Goal: Find specific page/section: Find specific page/section

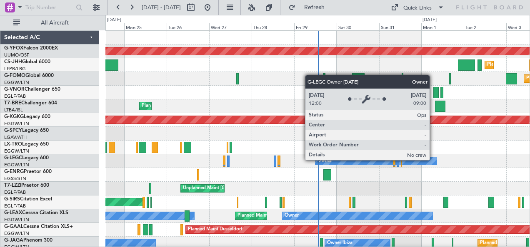
click at [300, 159] on div "Owner Planned Maint [GEOGRAPHIC_DATA] ([GEOGRAPHIC_DATA])" at bounding box center [317, 162] width 425 height 14
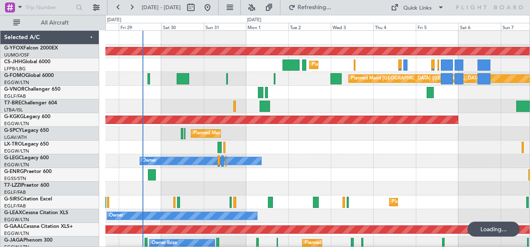
click at [373, 147] on div "Planned Maint Dusseldorf" at bounding box center [317, 148] width 425 height 14
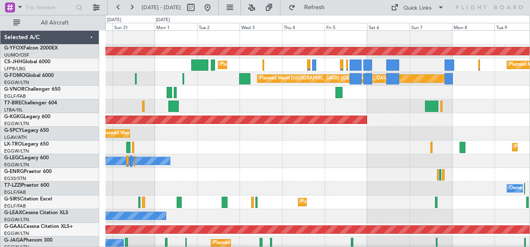
click at [328, 135] on div "Planned Maint Athens ([PERSON_NAME] Intl)" at bounding box center [317, 134] width 425 height 14
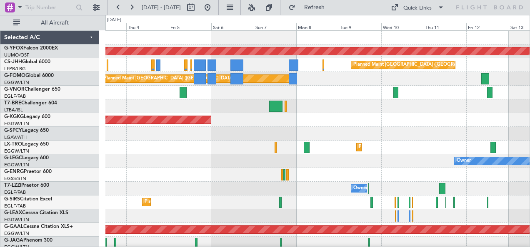
click at [374, 115] on div "AOG Maint Ostafyevo Planned Maint [GEOGRAPHIC_DATA] ([GEOGRAPHIC_DATA]) Planned…" at bounding box center [317, 161] width 425 height 261
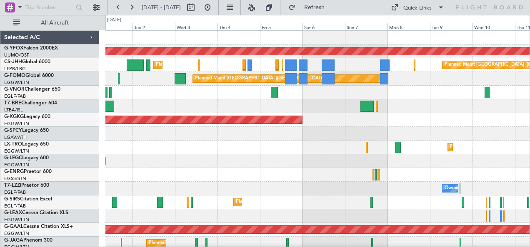
click at [493, 143] on div "AOG Maint Ostafyevo Planned Maint [GEOGRAPHIC_DATA] ([GEOGRAPHIC_DATA]) Planned…" at bounding box center [317, 161] width 425 height 261
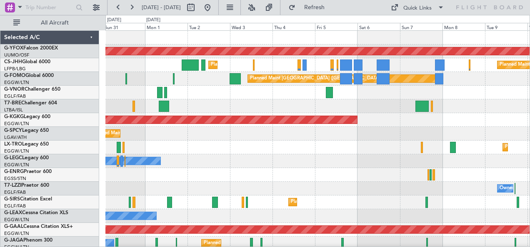
click at [240, 146] on div "Planned Maint Dusseldorf" at bounding box center [317, 148] width 425 height 14
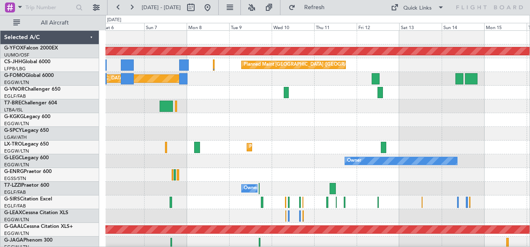
click at [106, 160] on div "Owner" at bounding box center [317, 162] width 425 height 14
click at [165, 156] on div "Owner" at bounding box center [317, 162] width 425 height 14
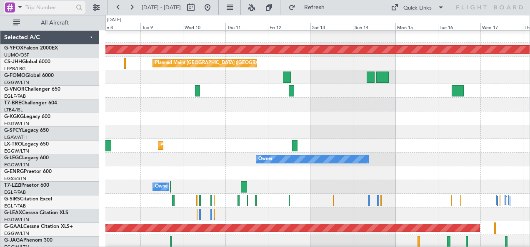
scroll to position [2, 0]
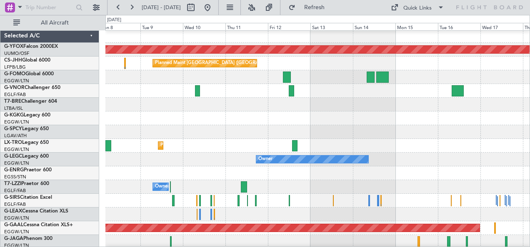
click at [377, 121] on div "AOG Maint [GEOGRAPHIC_DATA] (Ataturk)" at bounding box center [317, 119] width 425 height 14
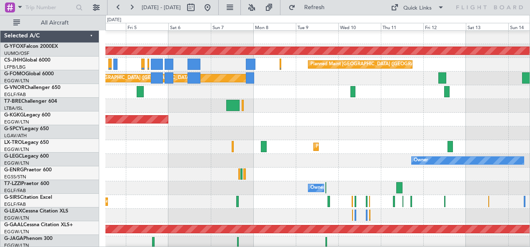
scroll to position [0, 0]
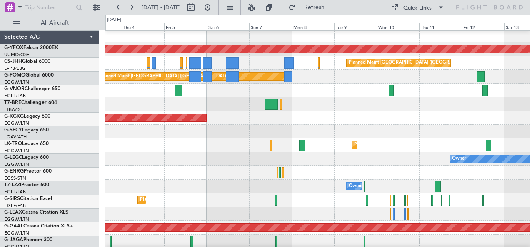
click at [282, 180] on div at bounding box center [317, 173] width 425 height 14
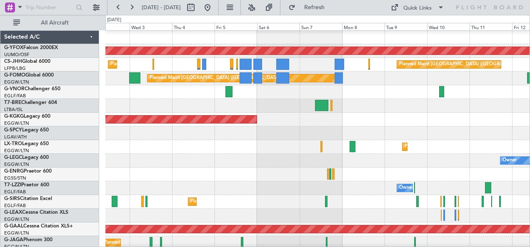
drag, startPoint x: 233, startPoint y: 10, endPoint x: 528, endPoint y: 8, distance: 295.0
click at [214, 9] on button at bounding box center [207, 7] width 13 height 13
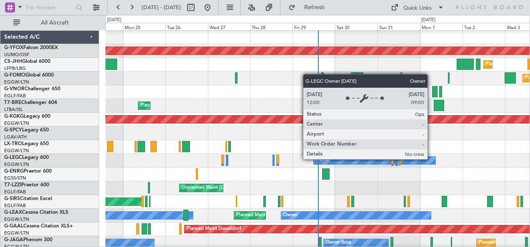
click at [421, 160] on div "Owner" at bounding box center [375, 160] width 122 height 7
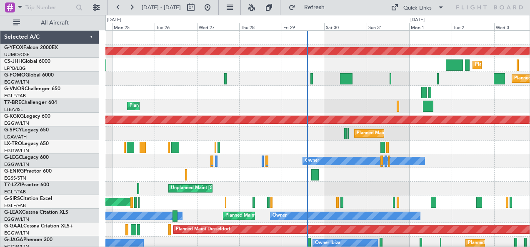
scroll to position [0, 0]
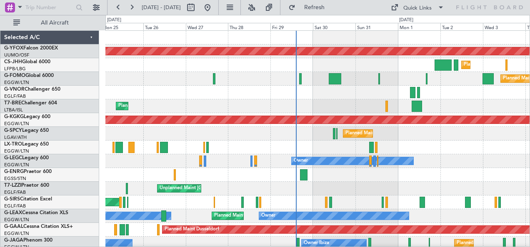
click at [395, 183] on div "Unplanned Maint [GEOGRAPHIC_DATA] ([GEOGRAPHIC_DATA])" at bounding box center [317, 189] width 425 height 14
click at [411, 170] on div at bounding box center [317, 175] width 425 height 14
click at [389, 143] on div at bounding box center [317, 148] width 425 height 14
click at [418, 9] on div "Quick Links" at bounding box center [417, 8] width 28 height 8
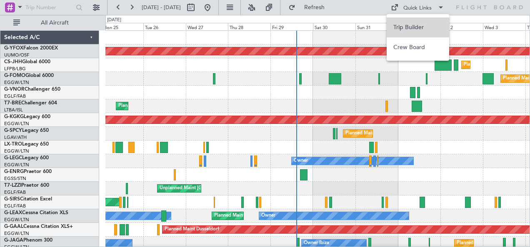
click at [417, 27] on button "Trip Builder" at bounding box center [418, 27] width 62 height 20
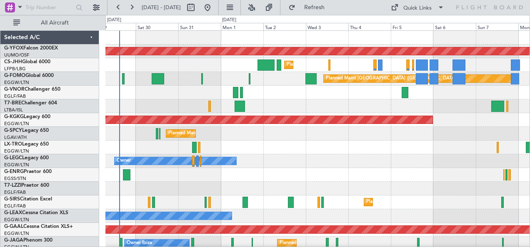
click at [282, 164] on div "Owner" at bounding box center [317, 162] width 425 height 14
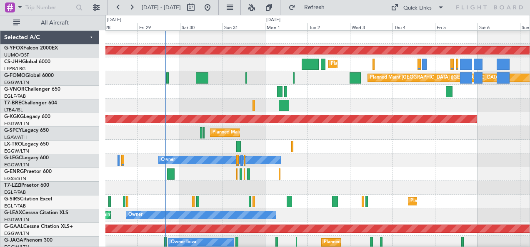
scroll to position [1, 0]
